Goal: Information Seeking & Learning: Learn about a topic

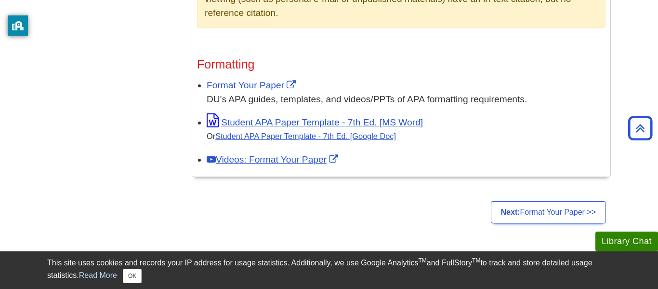
scroll to position [829, 0]
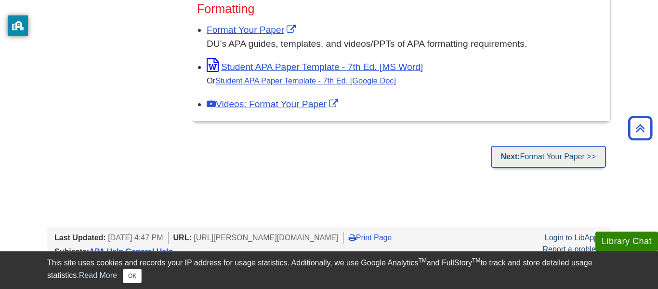
click at [505, 152] on strong "Next:" at bounding box center [510, 156] width 19 height 8
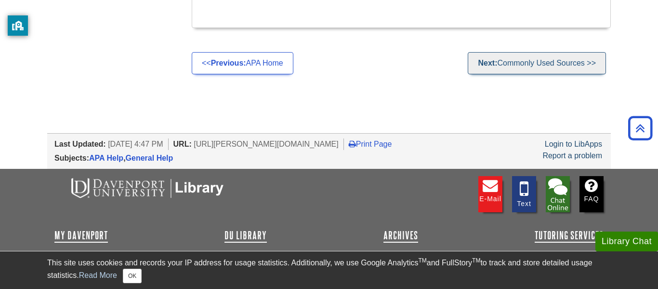
scroll to position [3696, 0]
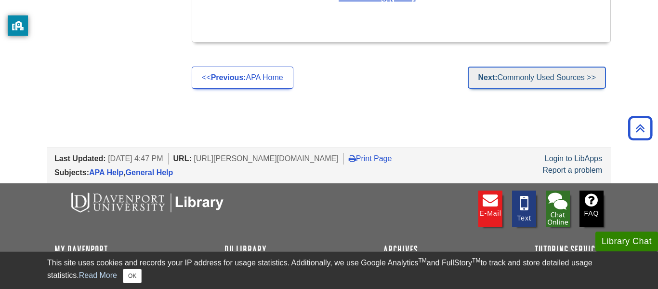
click at [521, 69] on link "Next: Commonly Used Sources >>" at bounding box center [537, 77] width 138 height 22
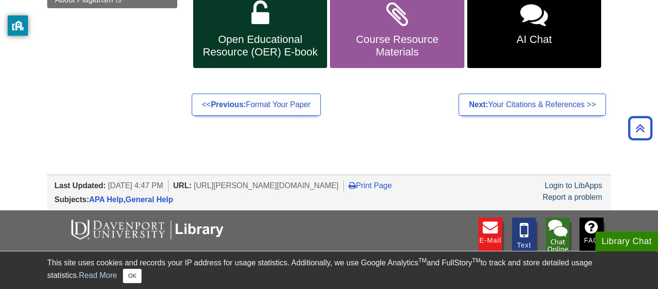
scroll to position [239, 0]
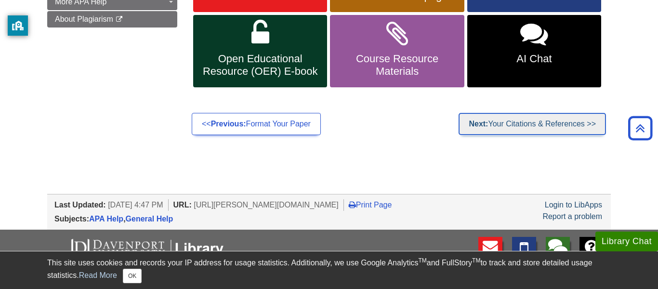
click at [577, 121] on link "Next: Your Citations & References >>" at bounding box center [532, 124] width 147 height 22
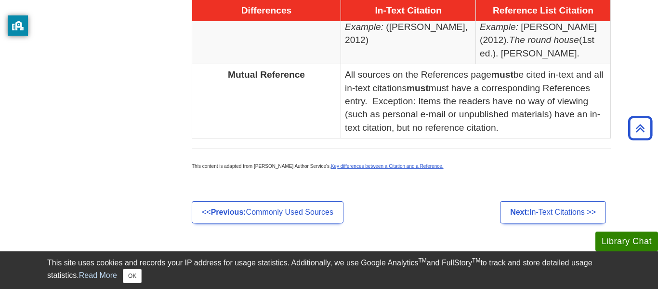
scroll to position [653, 0]
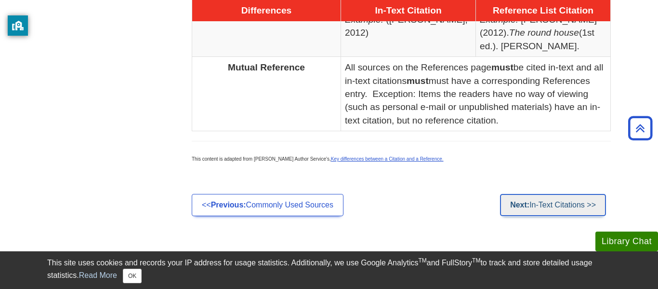
click at [587, 202] on link "Next: In-Text Citations >>" at bounding box center [553, 205] width 106 height 22
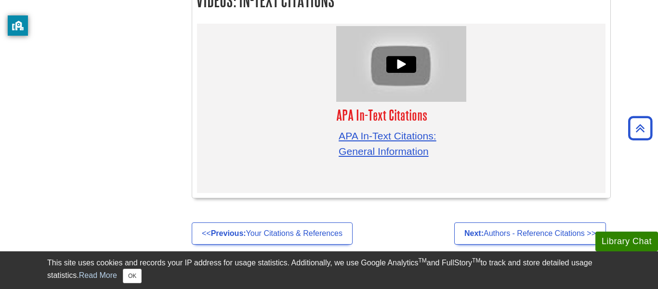
scroll to position [3084, 0]
